Goal: Task Accomplishment & Management: Use online tool/utility

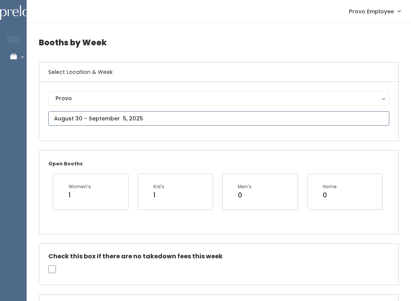
type input "[DATE] to [DATE]"
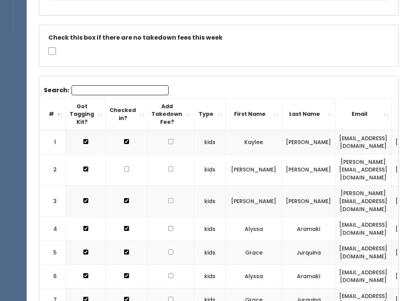
scroll to position [135, 0]
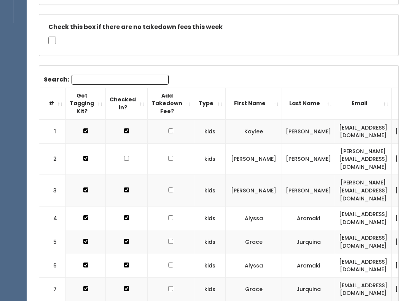
click at [134, 75] on input "Search:" at bounding box center [120, 80] width 97 height 10
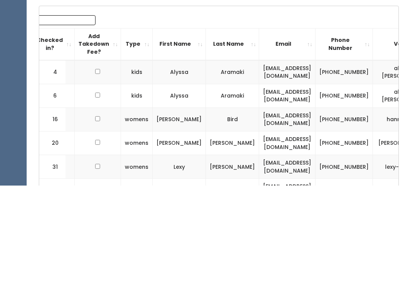
scroll to position [0, 0]
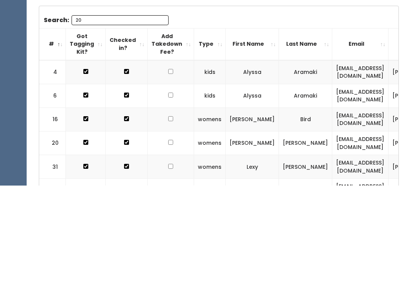
type input "2"
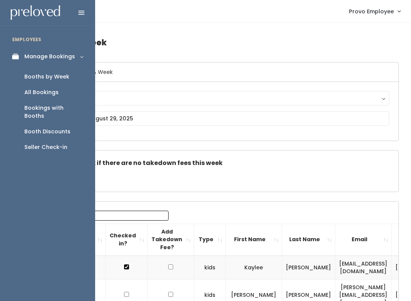
click at [69, 139] on link "Seller Check-in" at bounding box center [47, 147] width 95 height 16
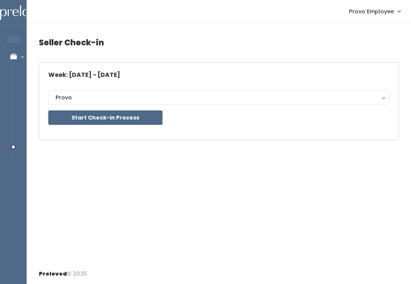
click at [146, 121] on button "Start Check-in Process" at bounding box center [105, 117] width 114 height 14
